Goal: Information Seeking & Learning: Learn about a topic

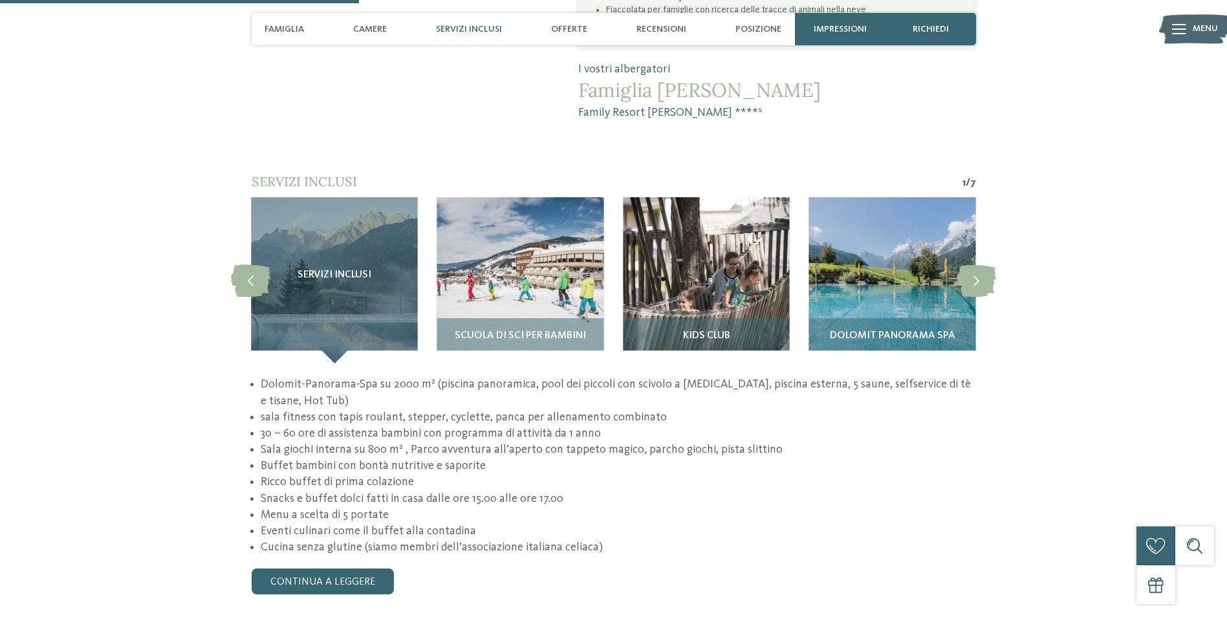
scroll to position [1164, 0]
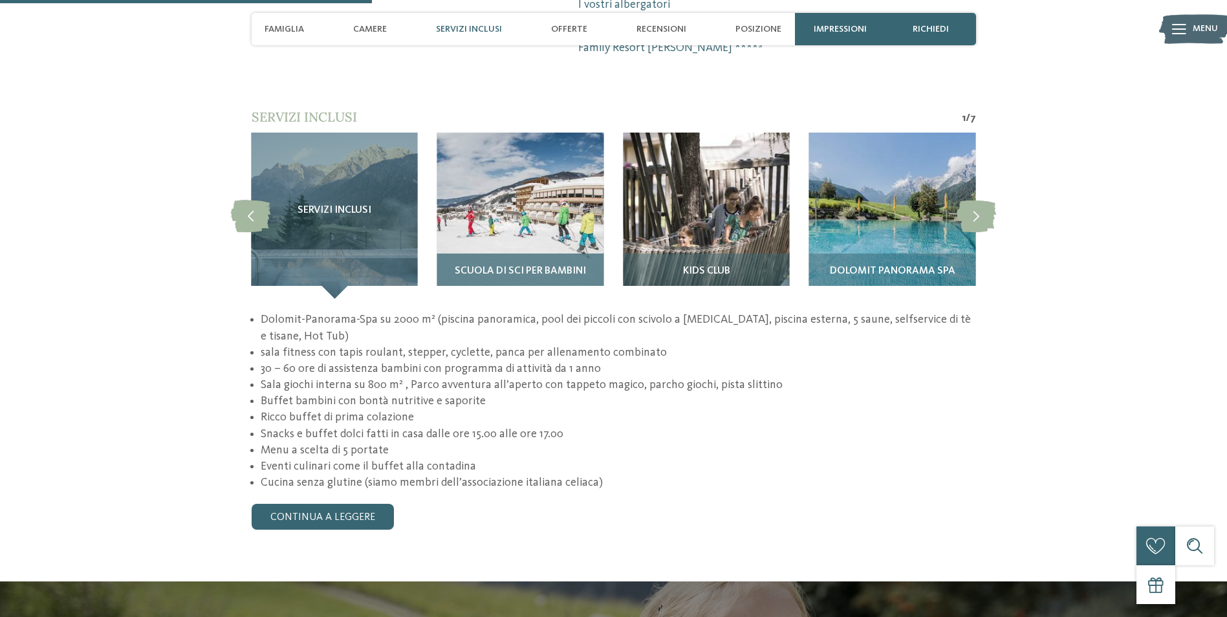
click at [580, 207] on img at bounding box center [520, 216] width 166 height 166
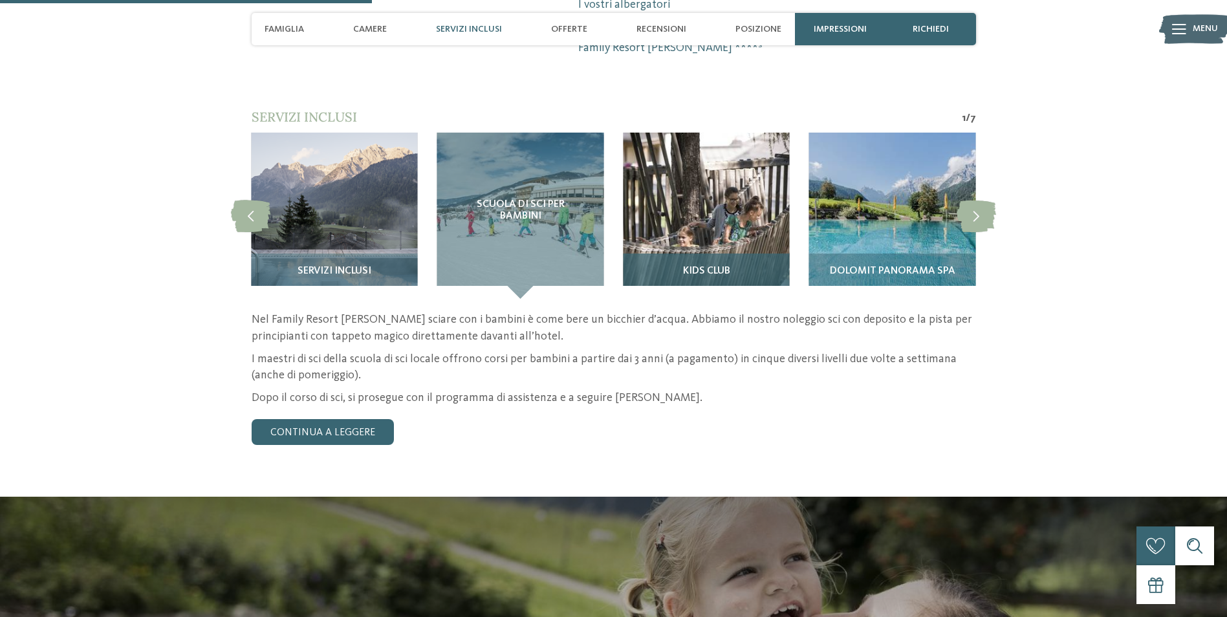
click at [728, 173] on img at bounding box center [706, 216] width 166 height 166
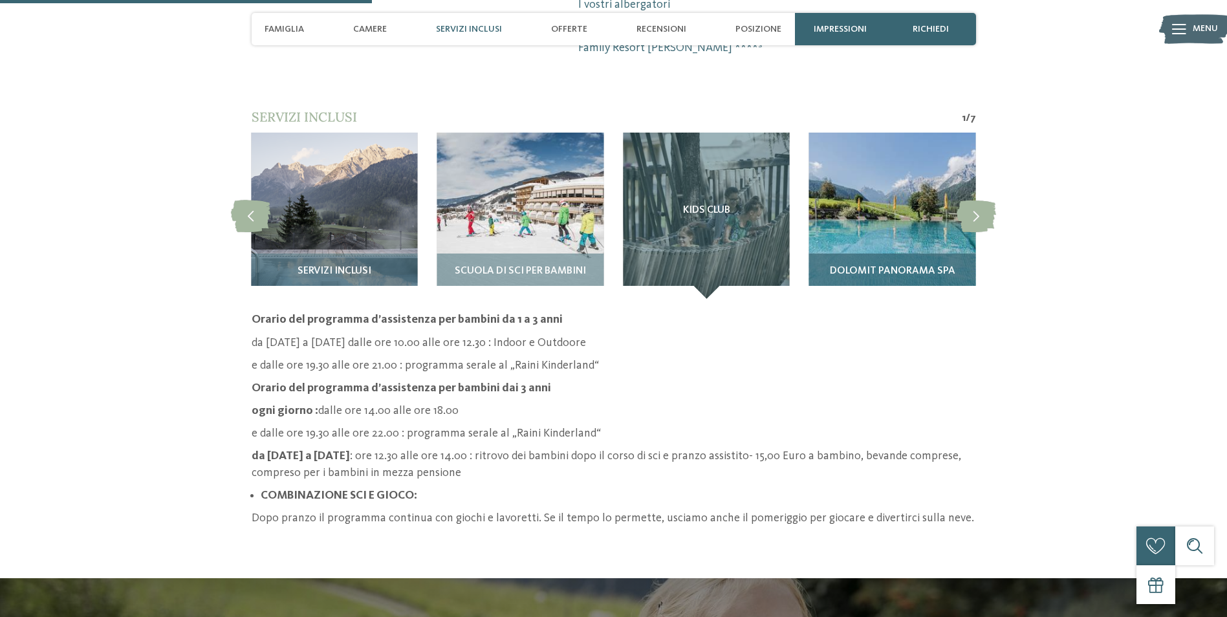
click at [887, 184] on img at bounding box center [892, 216] width 166 height 166
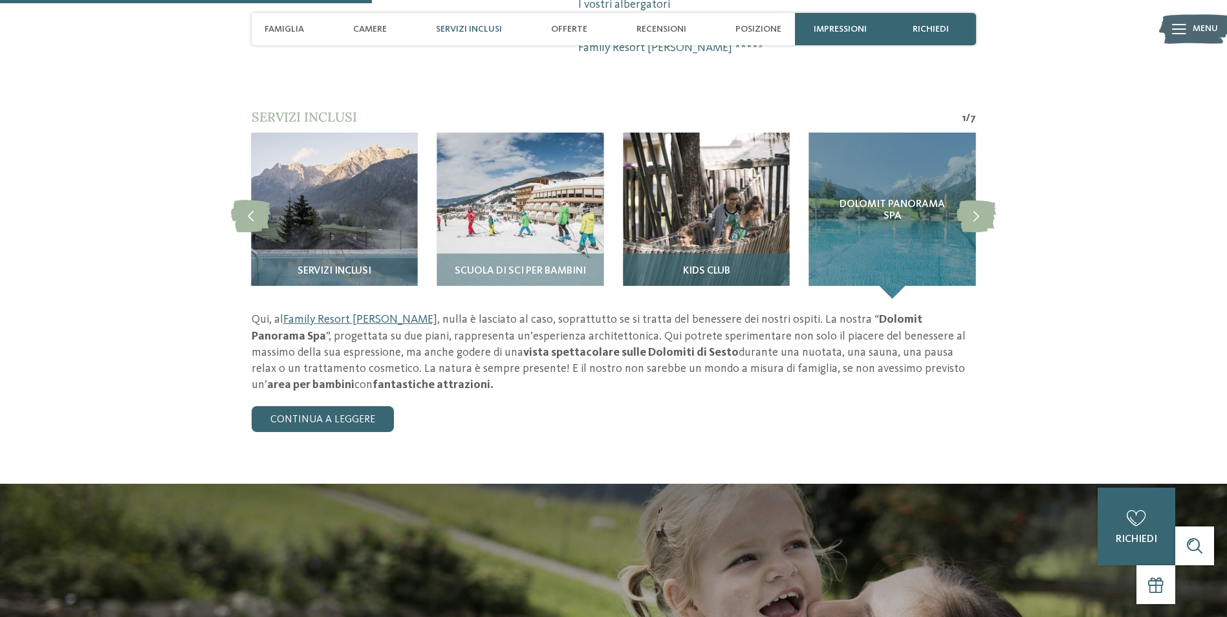
drag, startPoint x: 759, startPoint y: 166, endPoint x: 733, endPoint y: 169, distance: 25.5
click at [756, 170] on img at bounding box center [706, 216] width 166 height 166
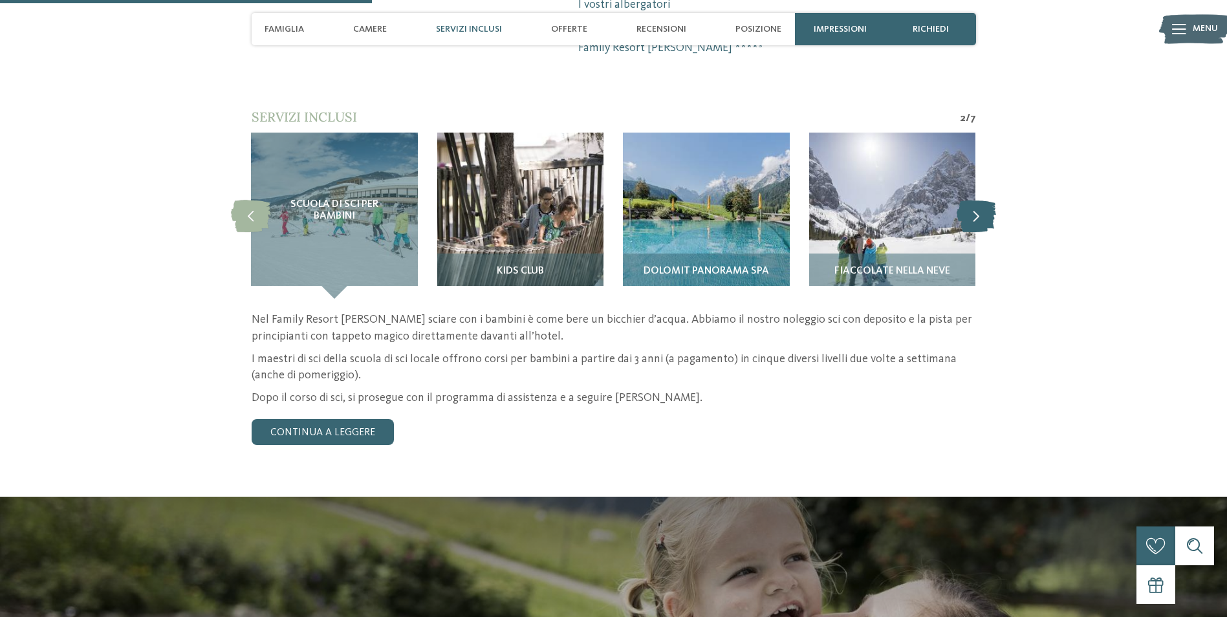
click at [970, 200] on icon at bounding box center [976, 216] width 39 height 32
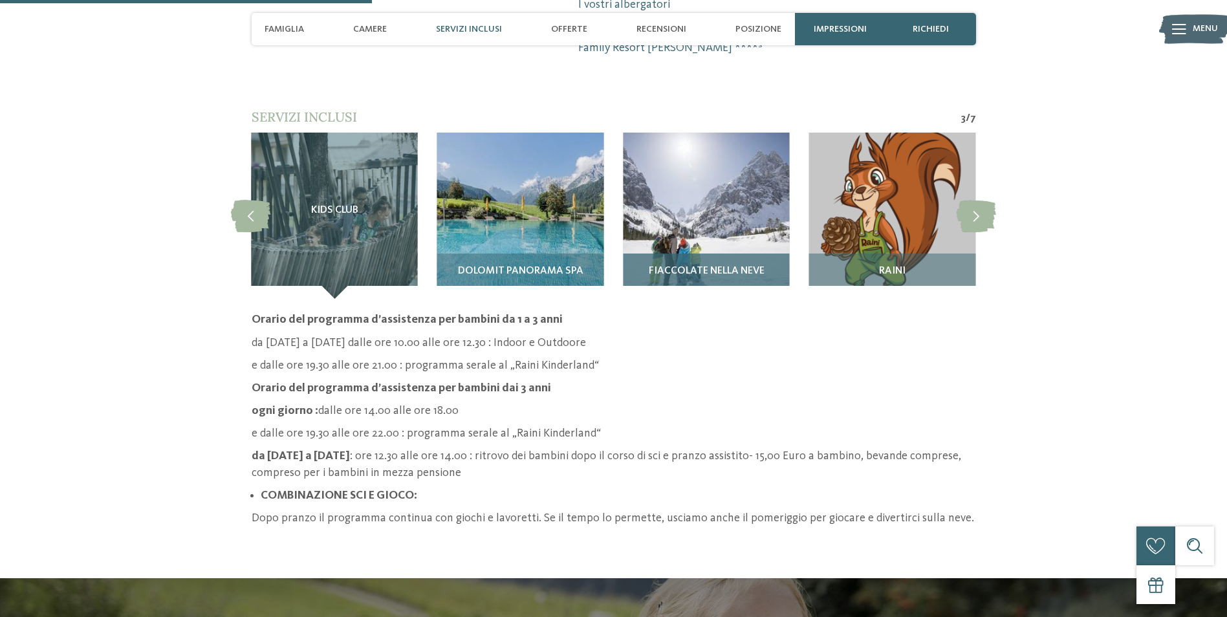
click at [746, 169] on img at bounding box center [706, 216] width 166 height 166
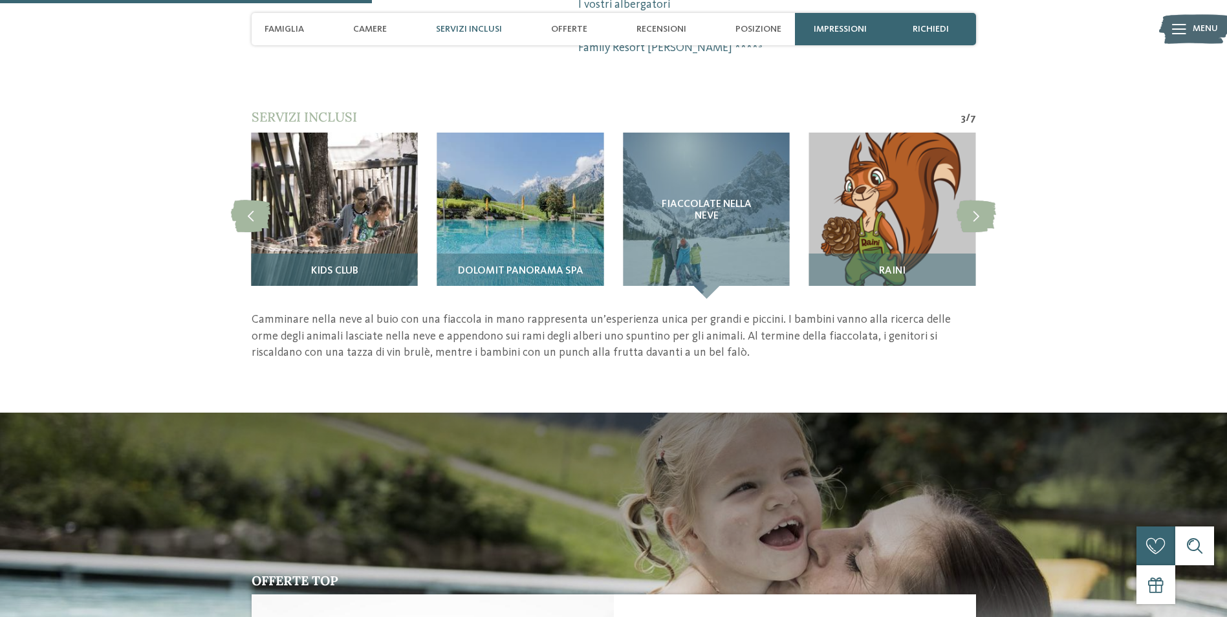
click at [299, 151] on img at bounding box center [334, 216] width 166 height 166
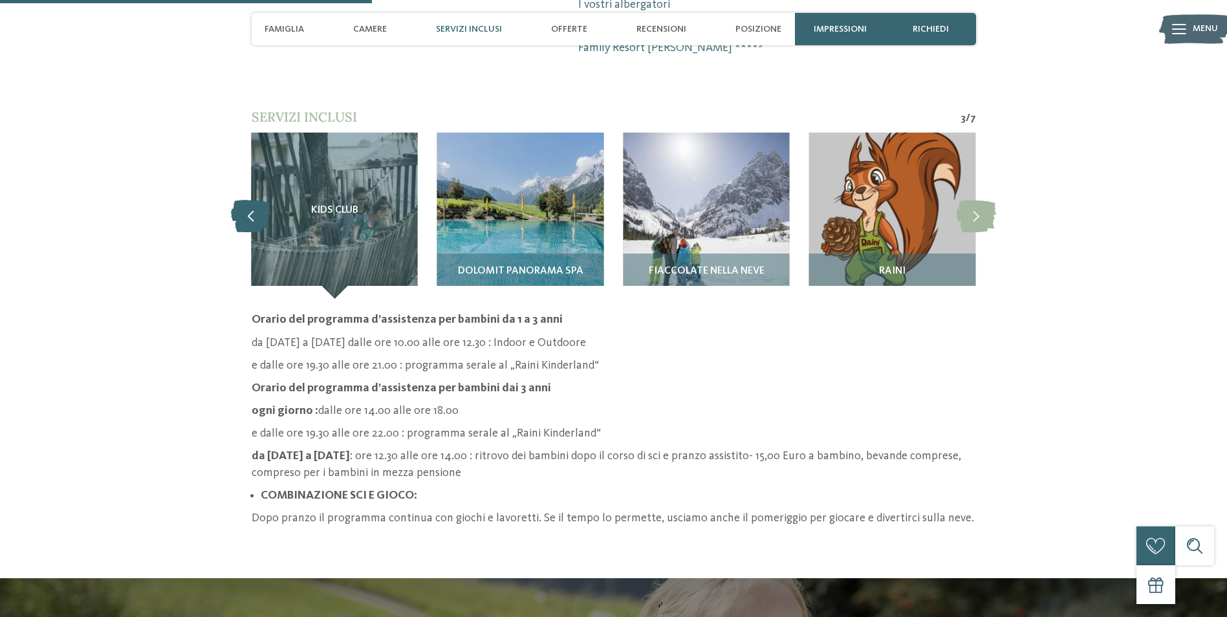
click at [261, 200] on icon at bounding box center [250, 216] width 39 height 32
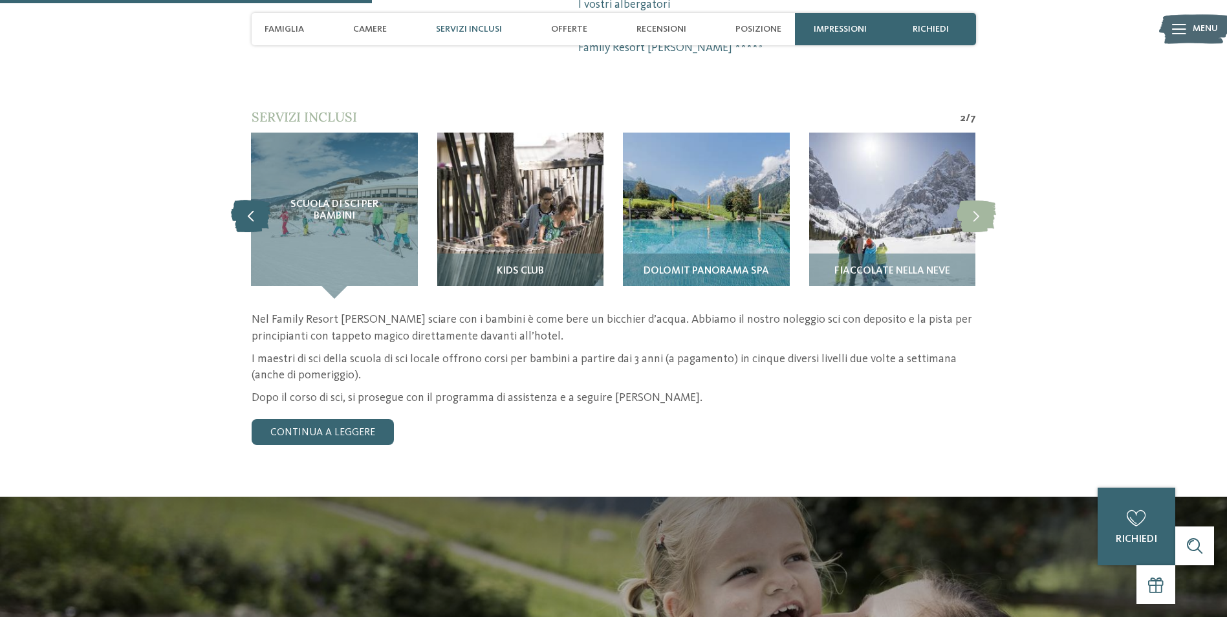
click at [261, 200] on icon at bounding box center [250, 216] width 39 height 32
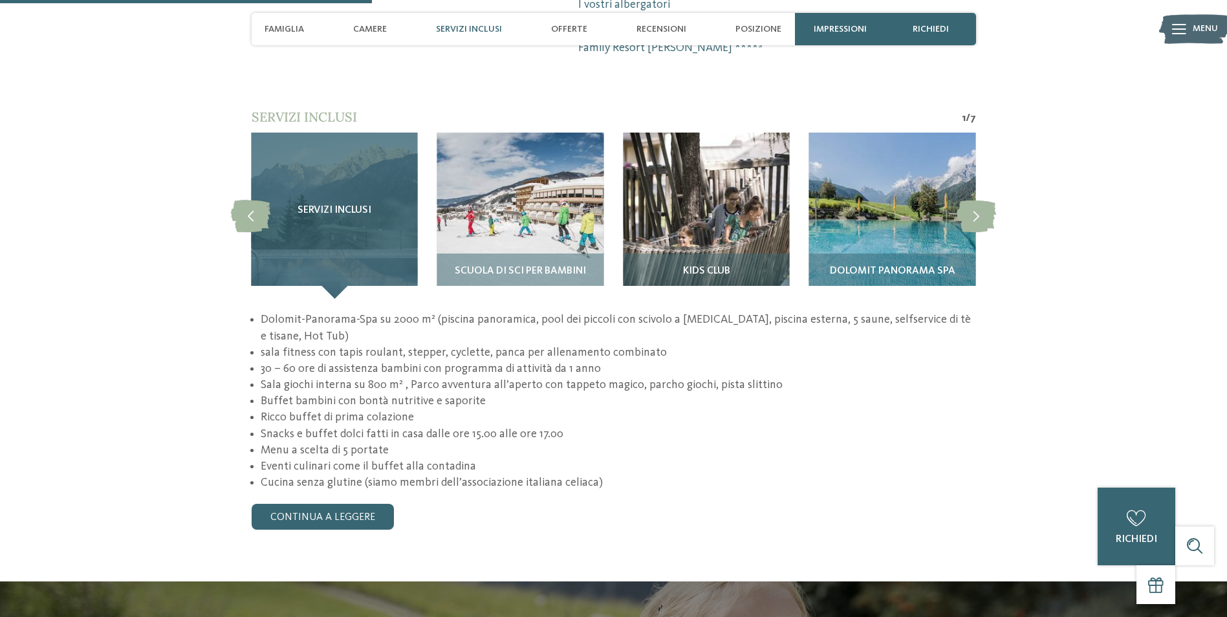
click at [347, 205] on span "Servizi inclusi" at bounding box center [335, 211] width 74 height 12
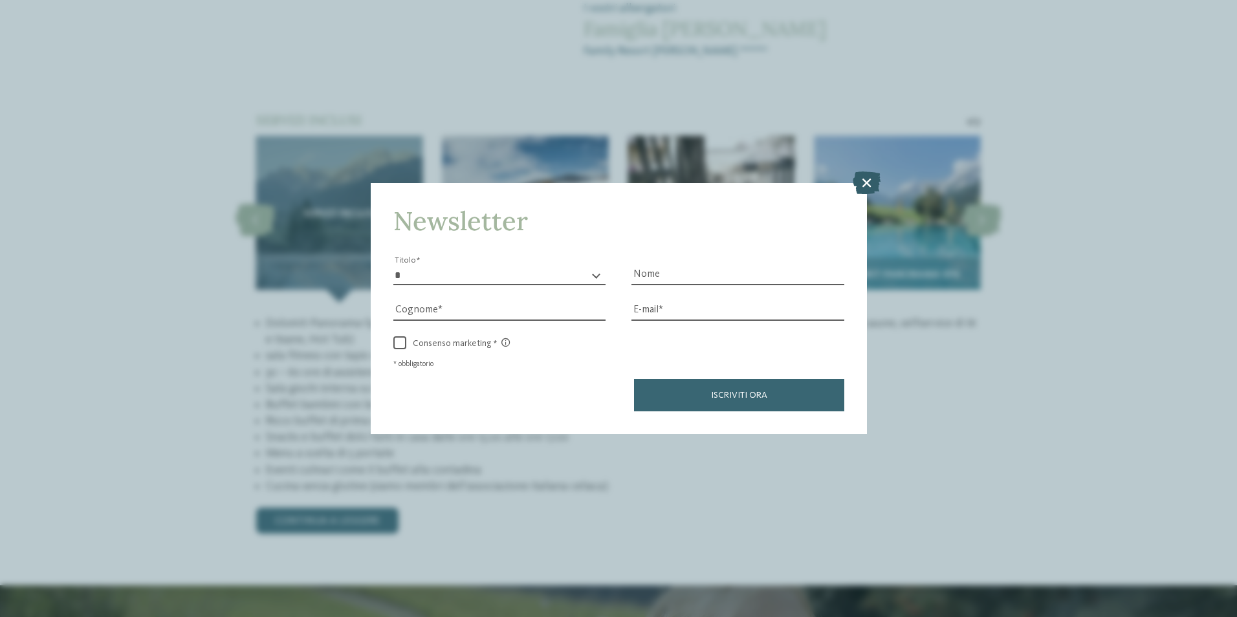
click at [865, 179] on icon at bounding box center [866, 182] width 28 height 23
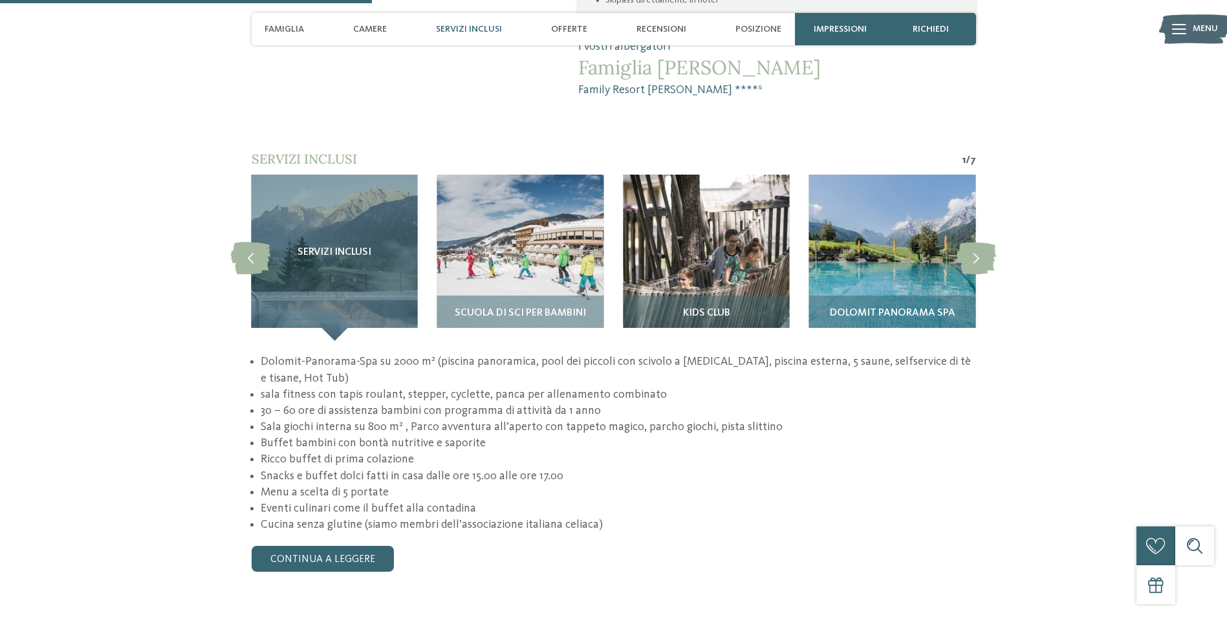
scroll to position [1100, 0]
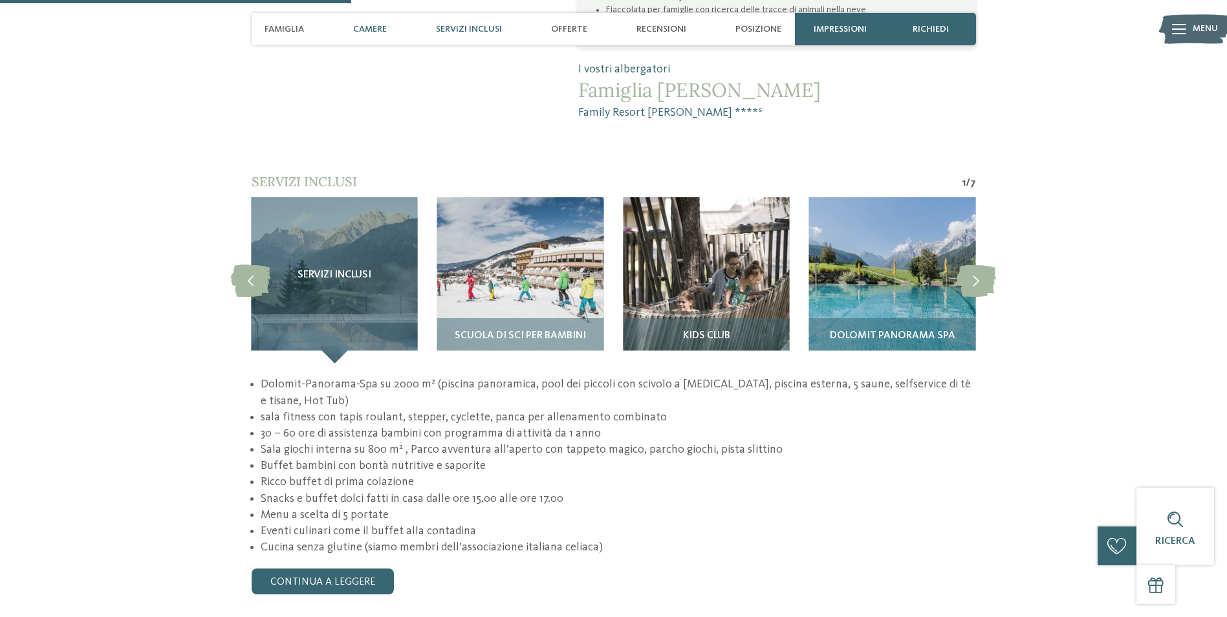
click at [367, 21] on div "Camere" at bounding box center [370, 29] width 47 height 32
click at [368, 31] on span "Camere" at bounding box center [370, 29] width 34 height 11
click at [373, 28] on span "Camere" at bounding box center [370, 29] width 34 height 11
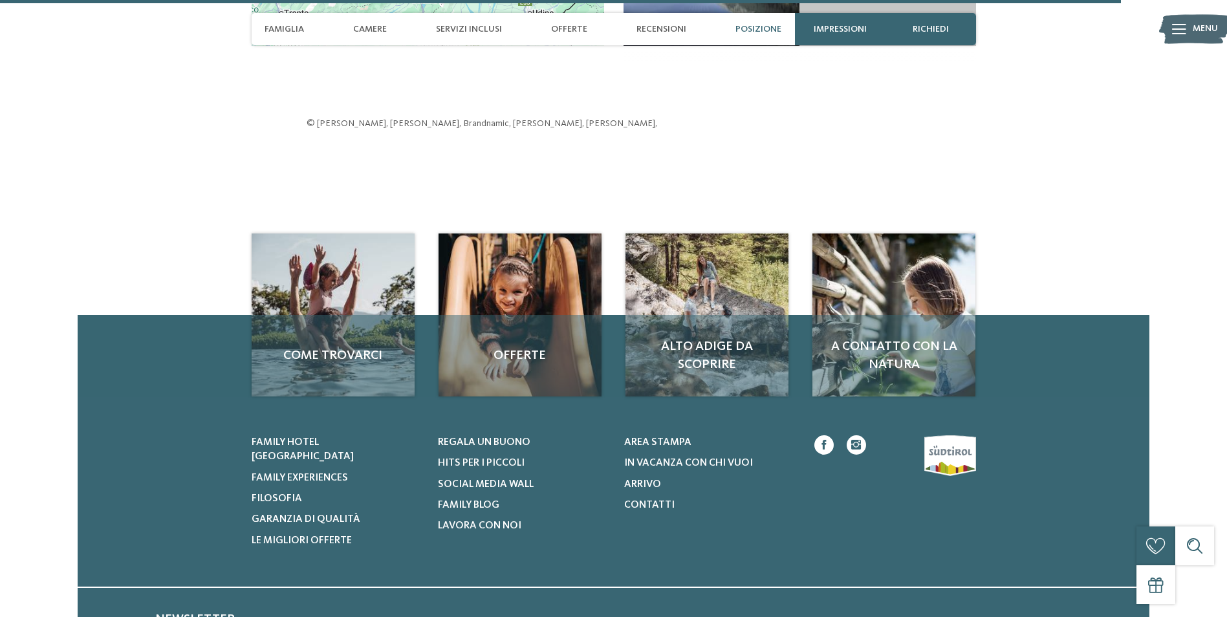
scroll to position [3421, 0]
